Goal: Download file/media

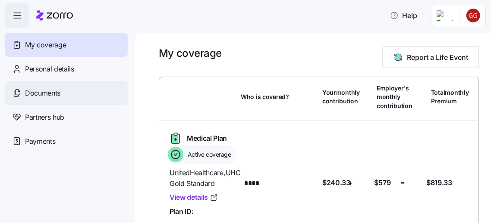
click at [51, 97] on span "Documents" at bounding box center [42, 93] width 35 height 11
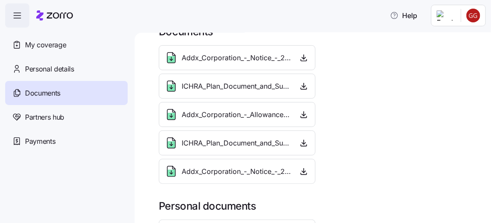
scroll to position [9, 0]
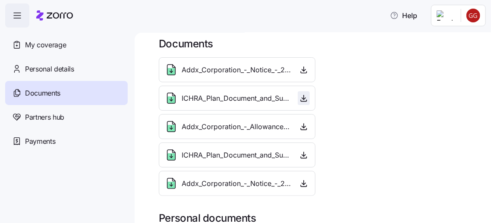
click at [301, 98] on icon "button" at bounding box center [303, 98] width 9 height 9
